Goal: Task Accomplishment & Management: Complete application form

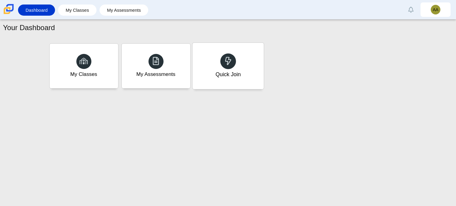
click at [209, 77] on div "Quick Join" at bounding box center [227, 66] width 71 height 46
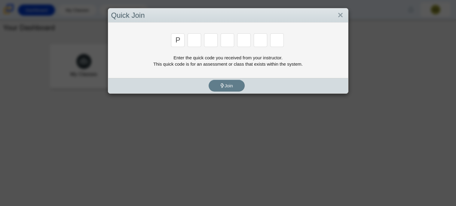
type input "p"
type input "2"
type input "p"
type input "b"
type input "t"
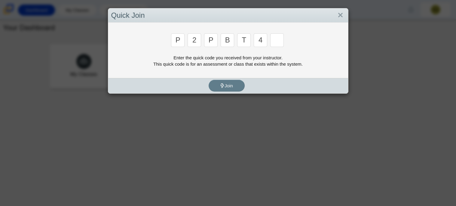
type input "4"
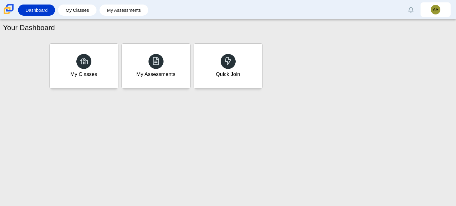
type input "9"
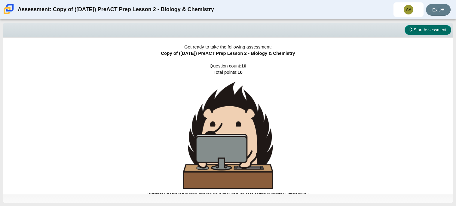
click at [425, 31] on button "Start Assessment" at bounding box center [427, 30] width 47 height 10
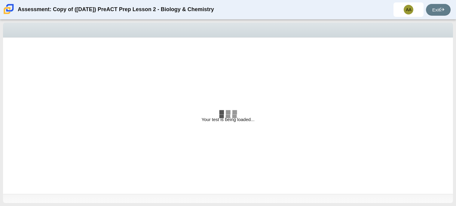
select select "88c27e0d-eae0-4ba9-ac20-9160ce6547ef"
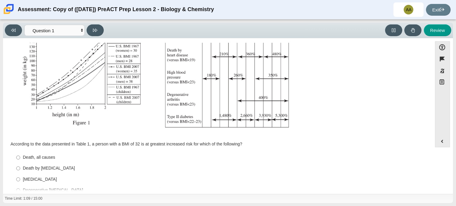
scroll to position [128, 0]
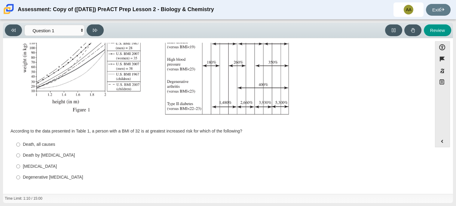
click at [34, 156] on div "Death by cancer" at bounding box center [222, 155] width 398 height 6
click at [20, 156] on input "Death by cancer Death by cancer" at bounding box center [18, 155] width 4 height 11
radio input "true"
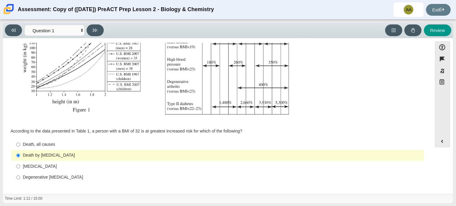
click at [436, 39] on div "Accessibility options 01:12 / 15:00 Close Color scheme Font size Zoom Change th…" at bounding box center [228, 115] width 450 height 155
click at [433, 32] on button "Review" at bounding box center [437, 30] width 27 height 12
select select "review"
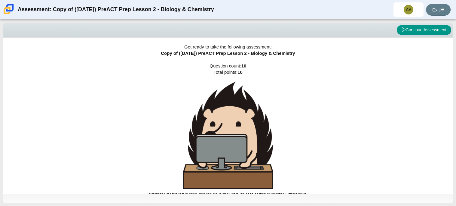
scroll to position [3, 0]
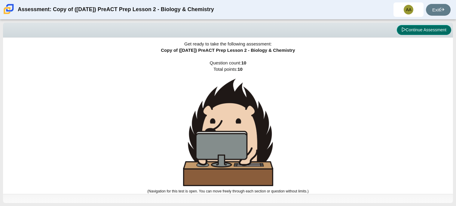
click at [429, 30] on button "Continue Assessment" at bounding box center [424, 30] width 54 height 10
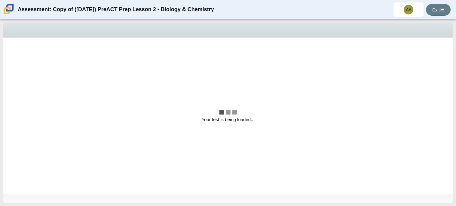
scroll to position [0, 0]
select select "88c27e0d-eae0-4ba9-ac20-9160ce6547ef"
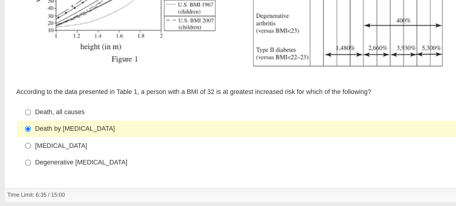
scroll to position [124, 0]
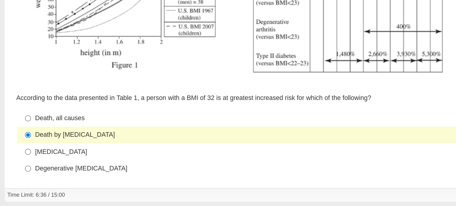
click at [30, 147] on div "Death, all causes" at bounding box center [222, 148] width 398 height 6
click at [20, 147] on input "Death, all causes Death, all causes" at bounding box center [18, 148] width 4 height 11
radio input "true"
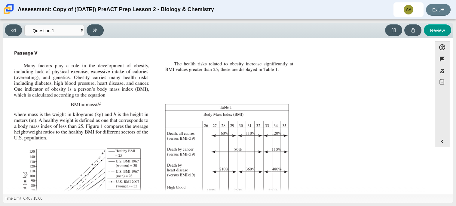
scroll to position [128, 0]
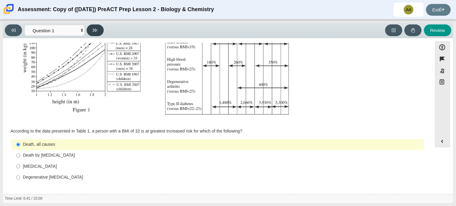
click at [92, 34] on button at bounding box center [95, 30] width 17 height 12
select select "f31ee183-ab53-48c9-9374-3a18949ab500"
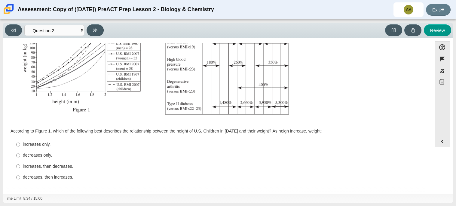
click at [22, 150] on label "decreases only. decreases only." at bounding box center [218, 155] width 412 height 11
click at [20, 150] on input "decreases only. decreases only." at bounding box center [18, 155] width 4 height 11
radio input "true"
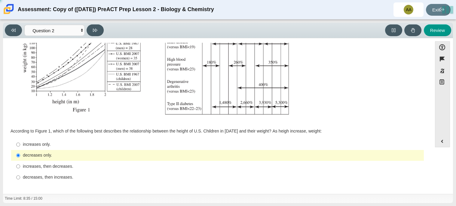
click at [27, 165] on div "increases, then decreases." at bounding box center [222, 166] width 398 height 6
click at [20, 165] on input "increases, then decreases. increases, then decreases." at bounding box center [18, 165] width 4 height 11
radio input "true"
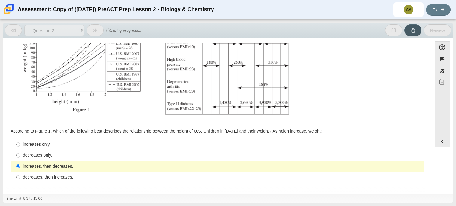
click at [22, 154] on label "decreases only. decreases only." at bounding box center [218, 155] width 412 height 11
click at [20, 154] on input "decreases only. decreases only." at bounding box center [18, 155] width 4 height 11
radio input "true"
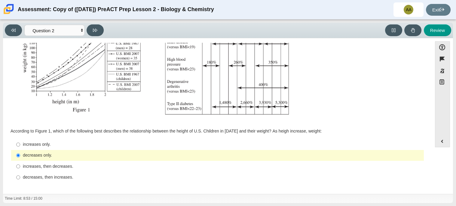
click at [22, 171] on label "increases, then decreases. increases, then decreases." at bounding box center [218, 165] width 412 height 11
click at [20, 171] on input "increases, then decreases. increases, then decreases." at bounding box center [18, 165] width 4 height 11
radio input "true"
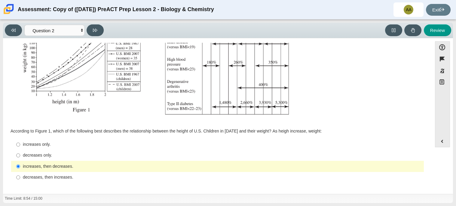
click at [47, 179] on div "decreases, then increases." at bounding box center [222, 177] width 398 height 6
click at [20, 179] on input "decreases, then increases. decreases, then increases." at bounding box center [18, 177] width 4 height 11
radio input "true"
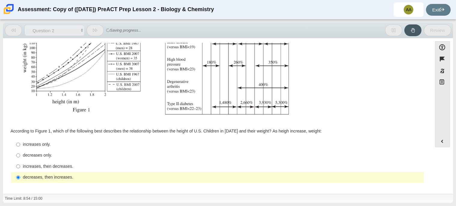
click at [26, 143] on div "increases only." at bounding box center [222, 144] width 398 height 6
click at [20, 143] on input "increases only. increases only." at bounding box center [18, 144] width 4 height 11
radio input "true"
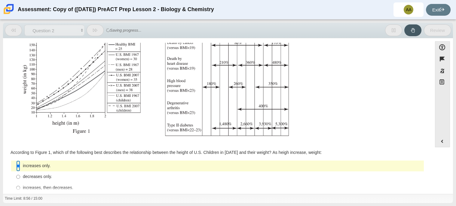
scroll to position [100, 0]
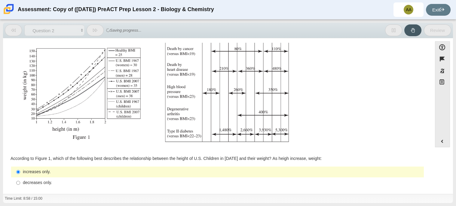
click at [89, 28] on button at bounding box center [95, 30] width 17 height 12
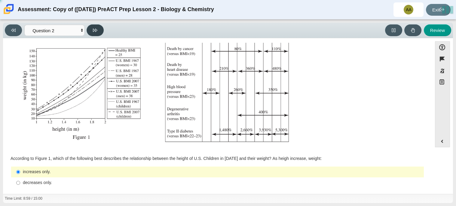
select select "45e82964-709e-4180-9336-970e18221224"
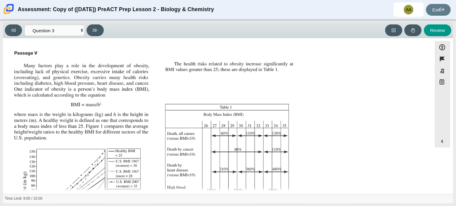
scroll to position [134, 0]
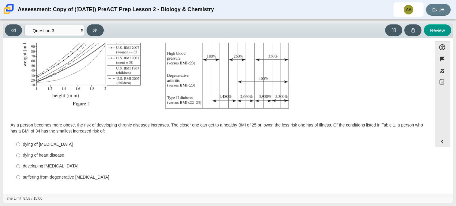
click at [24, 164] on div "developing type II diabetes" at bounding box center [222, 166] width 398 height 6
click at [20, 164] on input "developing type II diabetes developing type II diabetes" at bounding box center [18, 165] width 4 height 11
radio input "true"
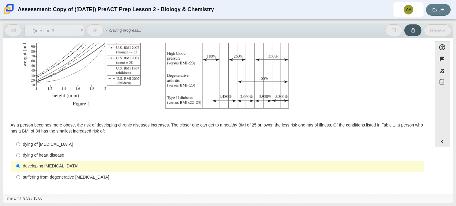
click at [30, 175] on div "suffering from degenerative arthritis" at bounding box center [222, 177] width 398 height 6
click at [20, 175] on input "suffering from degenerative arthritis suffering from degenerative arthritis" at bounding box center [18, 176] width 4 height 11
radio input "true"
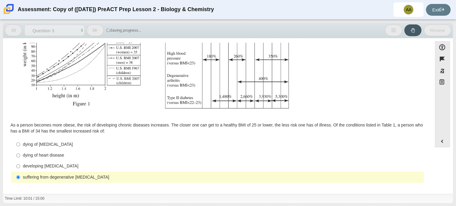
click at [22, 155] on label "dying of heart disease dying of heart disease" at bounding box center [218, 155] width 412 height 11
click at [20, 155] on input "dying of heart disease dying of heart disease" at bounding box center [18, 155] width 4 height 11
radio input "true"
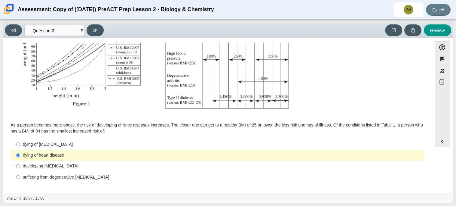
click at [55, 166] on div "developing type II diabetes" at bounding box center [222, 166] width 398 height 6
click at [20, 166] on input "developing type II diabetes developing type II diabetes" at bounding box center [18, 165] width 4 height 11
radio input "true"
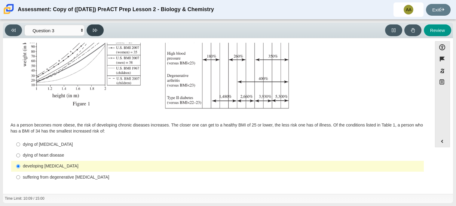
click at [99, 32] on button at bounding box center [95, 30] width 17 height 12
select select "71dcacfe-cf8b-4cdc-be22-b82c8aec5da2"
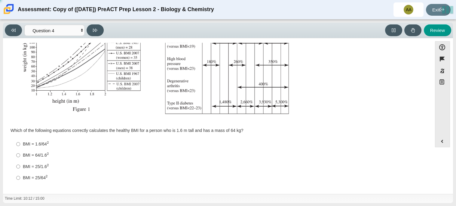
scroll to position [128, 0]
click at [20, 164] on input "BMI = 25/1.6 2 BMI = 25/1.62" at bounding box center [18, 166] width 4 height 11
radio input "true"
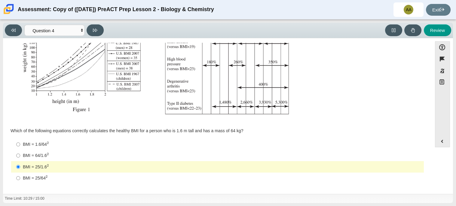
click at [23, 172] on label "BMI = 25/64 2 BMI = 25/642" at bounding box center [218, 177] width 412 height 11
click at [20, 172] on input "BMI = 25/64 2 BMI = 25/642" at bounding box center [18, 177] width 4 height 11
radio input "true"
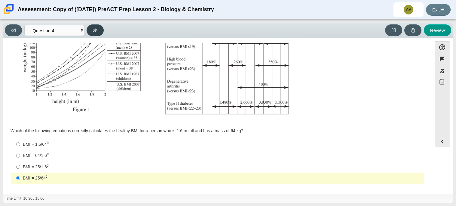
click at [92, 31] on button at bounding box center [95, 30] width 17 height 12
select select "c6558c8b-086a-4b4c-b582-9428309971ba"
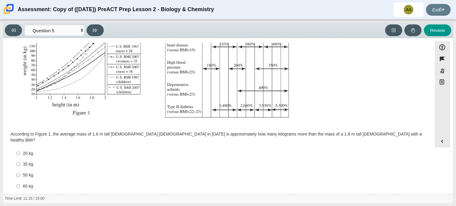
scroll to position [128, 0]
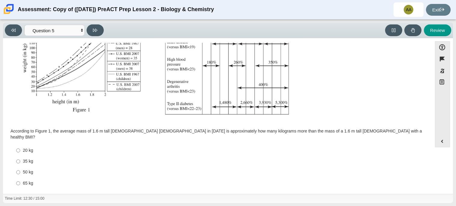
click at [24, 159] on label "35 kg 35 kg" at bounding box center [218, 161] width 412 height 11
click at [20, 159] on input "35 kg 35 kg" at bounding box center [18, 161] width 4 height 11
radio input "true"
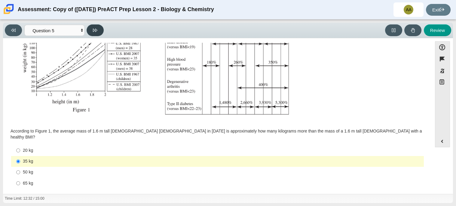
click at [93, 32] on button at bounding box center [95, 30] width 17 height 12
select select "74d98ab6-2529-481e-9250-4e9263ec31cd"
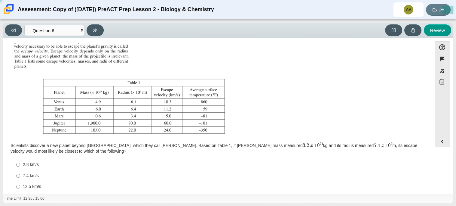
scroll to position [69, 0]
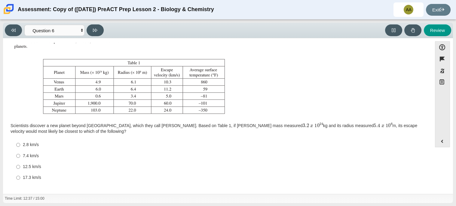
click at [26, 172] on label "17.3 km/s 17.3 km/s" at bounding box center [218, 177] width 412 height 11
click at [20, 172] on input "17.3 km/s 17.3 km/s" at bounding box center [18, 177] width 4 height 11
radio input "true"
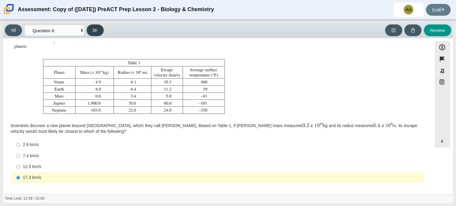
click at [90, 30] on button at bounding box center [95, 30] width 17 height 12
select select "31694628-7769-4744-9964-d3ed6115c03c"
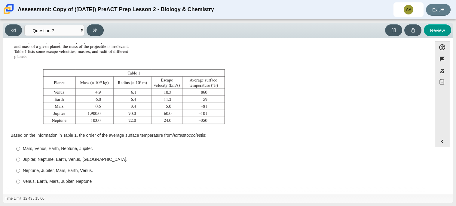
scroll to position [62, 0]
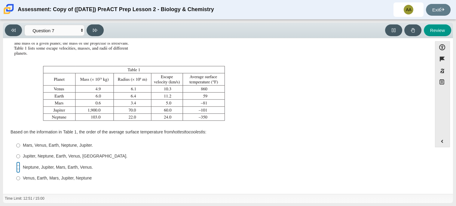
click at [18, 166] on input "Neptune, Jupiter, Mars, Earth, Venus. Neptune, Jupiter, Mars, Earth, Venus." at bounding box center [18, 166] width 4 height 11
radio input "true"
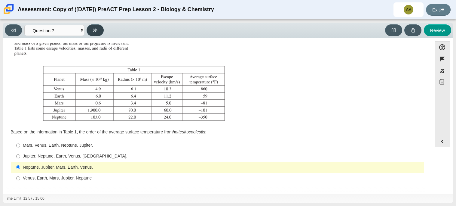
click at [97, 26] on button at bounding box center [95, 30] width 17 height 12
select select "02960795-9514-4c41-985f-77b6951c8514"
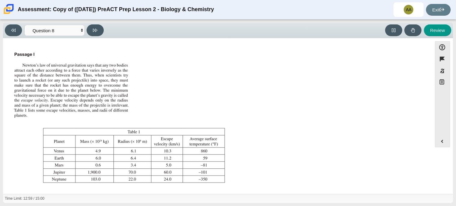
scroll to position [69, 0]
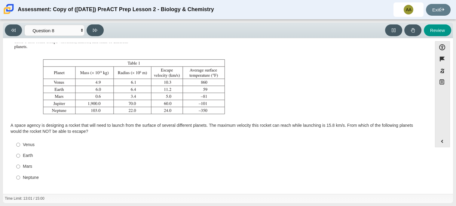
click at [27, 174] on div "Neptune" at bounding box center [222, 177] width 398 height 6
click at [20, 174] on input "Neptune Neptune" at bounding box center [18, 177] width 4 height 11
radio input "true"
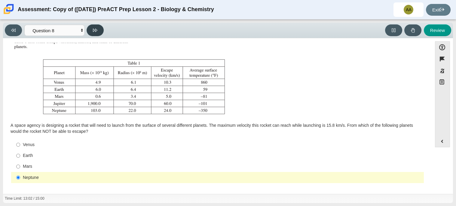
click at [91, 27] on button at bounding box center [95, 30] width 17 height 12
select select "ef19177f-9eb9-441f-a0b9-65cd4e602bb5"
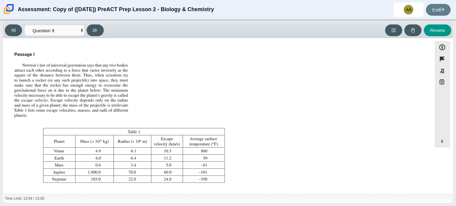
scroll to position [63, 0]
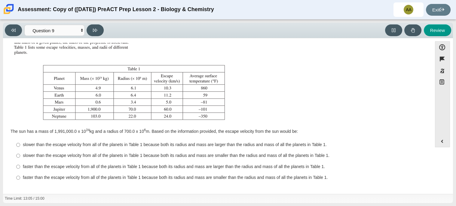
click at [36, 148] on label "slower than the escape velocity from all of the planets in Table 1 because both…" at bounding box center [218, 144] width 412 height 11
click at [20, 148] on input "slower than the escape velocity from all of the planets in Table 1 because both…" at bounding box center [18, 144] width 4 height 11
radio input "true"
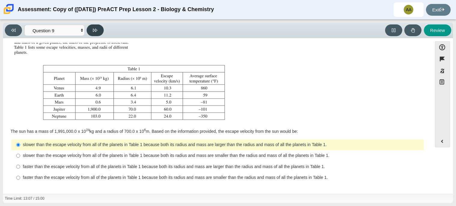
click at [96, 32] on icon at bounding box center [95, 30] width 5 height 5
select select "b9bf8baa-c570-4e7d-b5c0-da6c71b27e9c"
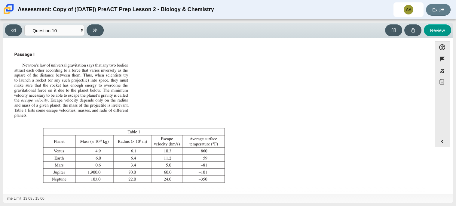
scroll to position [69, 0]
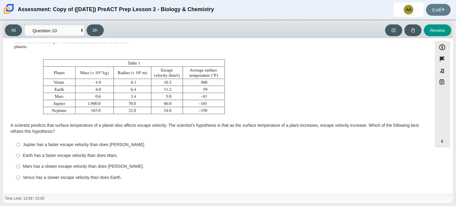
click at [24, 168] on div "Mars has a slower escape velocity than does Venus." at bounding box center [222, 166] width 398 height 6
click at [20, 168] on input "Mars has a slower escape velocity than does Venus. Mars has a slower escape vel…" at bounding box center [18, 166] width 4 height 11
radio input "true"
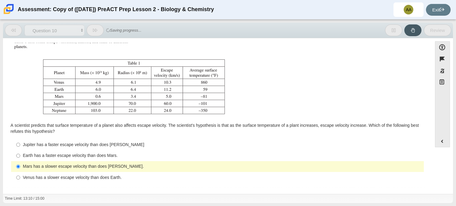
click at [30, 145] on div "Jupiter has a faster escape velocity than does Neptune" at bounding box center [222, 145] width 398 height 6
click at [20, 145] on input "Jupiter has a faster escape velocity than does Neptune Jupiter has a faster esc…" at bounding box center [18, 144] width 4 height 11
radio input "true"
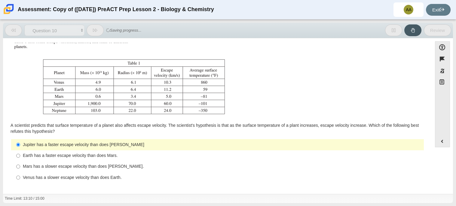
click at [29, 155] on div "Earth has a faster escape velocity than does Mars." at bounding box center [222, 155] width 398 height 6
click at [20, 155] on input "Earth has a faster escape velocity than does Mars. Earth has a faster escape ve…" at bounding box center [18, 155] width 4 height 11
radio input "true"
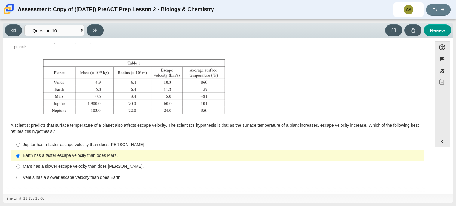
click at [43, 145] on div "Jupiter has a faster escape velocity than does Neptune" at bounding box center [222, 145] width 398 height 6
click at [20, 145] on input "Jupiter has a faster escape velocity than does Neptune Jupiter has a faster esc…" at bounding box center [18, 144] width 4 height 11
radio input "true"
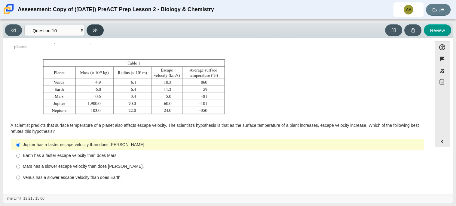
click at [91, 30] on button at bounding box center [95, 30] width 17 height 12
select select "review"
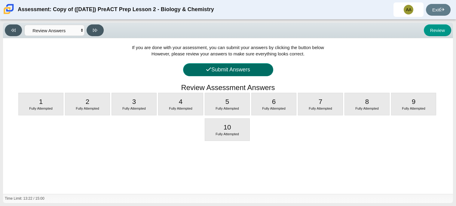
click at [232, 69] on button "Submit Answers" at bounding box center [228, 69] width 90 height 13
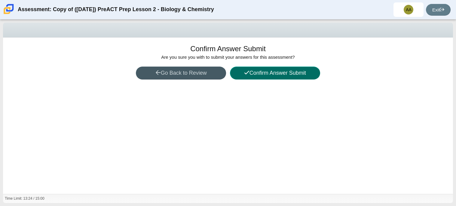
click at [261, 70] on button "Confirm Answer Submit" at bounding box center [275, 72] width 90 height 13
